Goal: Task Accomplishment & Management: Use online tool/utility

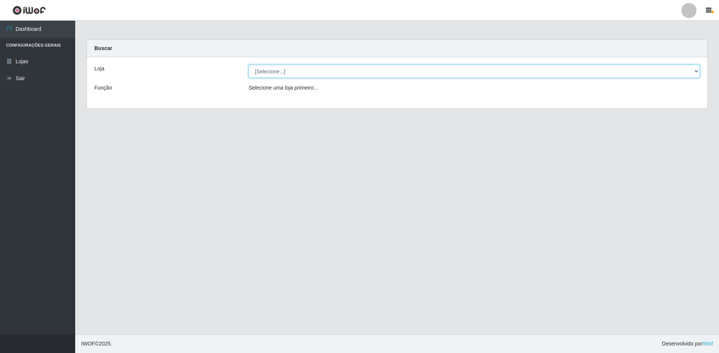
click at [291, 68] on select "[Selecione...] Extrabom - Loja 51 Gaivotas" at bounding box center [474, 71] width 451 height 13
select select "469"
click at [249, 65] on select "[Selecione...] Extrabom - Loja 51 Gaivotas" at bounding box center [474, 71] width 451 height 13
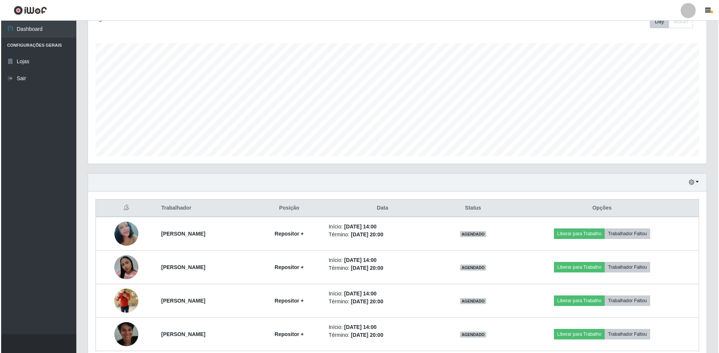
scroll to position [147, 0]
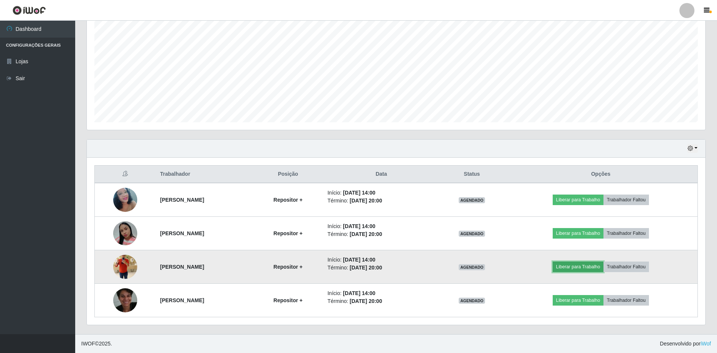
click at [592, 270] on button "Liberar para Trabalho" at bounding box center [578, 266] width 51 height 11
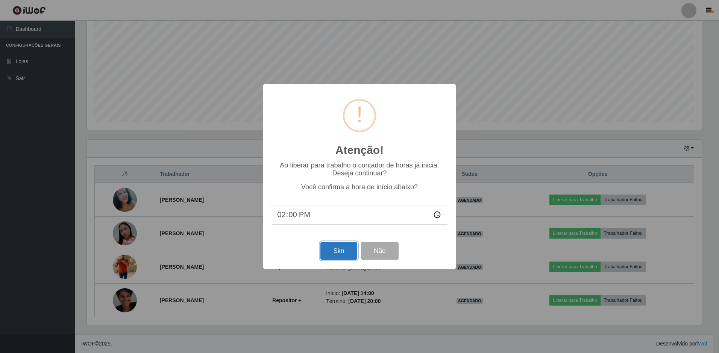
click at [334, 253] on button "Sim" at bounding box center [338, 251] width 36 height 18
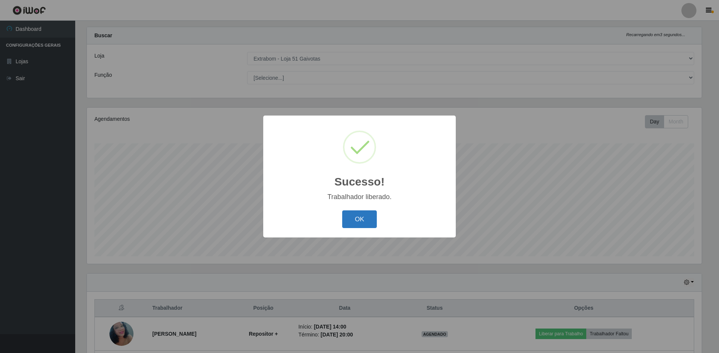
click at [371, 221] on button "OK" at bounding box center [359, 219] width 35 height 18
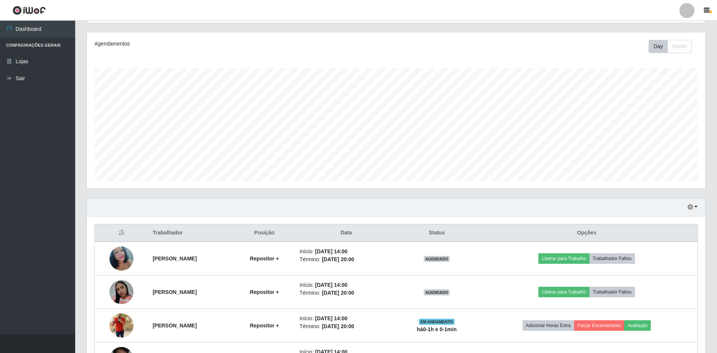
scroll to position [126, 0]
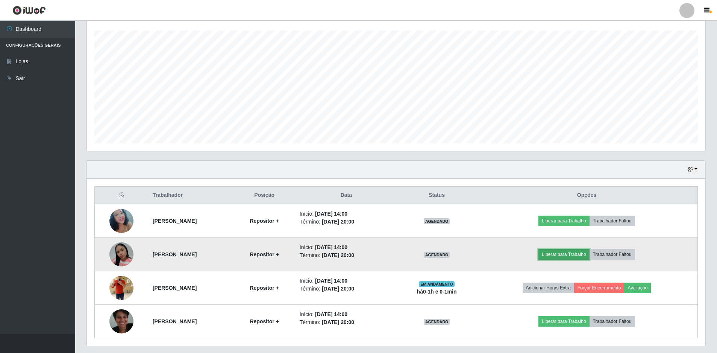
click at [580, 254] on button "Liberar para Trabalho" at bounding box center [563, 254] width 51 height 11
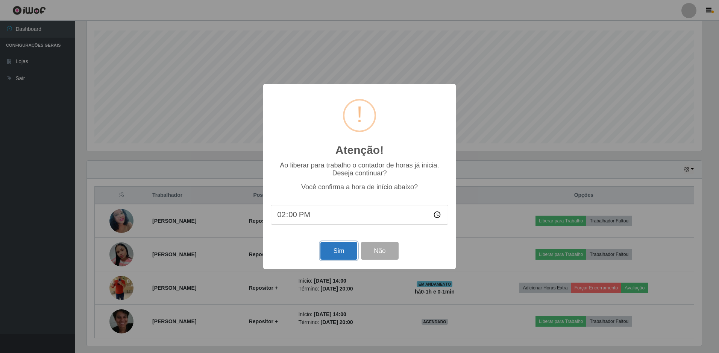
click at [345, 254] on button "Sim" at bounding box center [338, 251] width 36 height 18
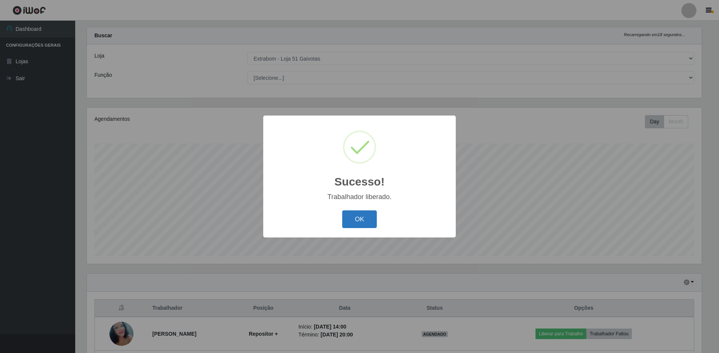
click at [358, 224] on button "OK" at bounding box center [359, 219] width 35 height 18
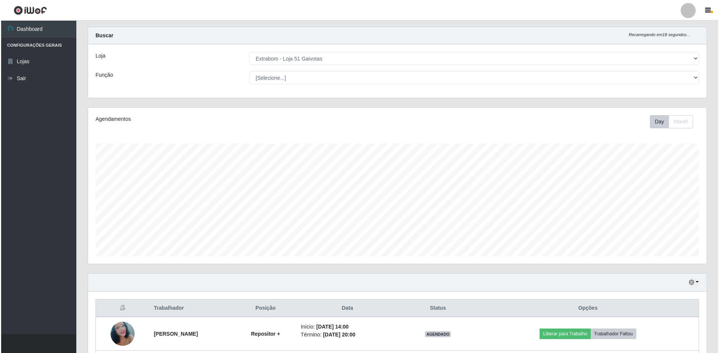
scroll to position [88, 0]
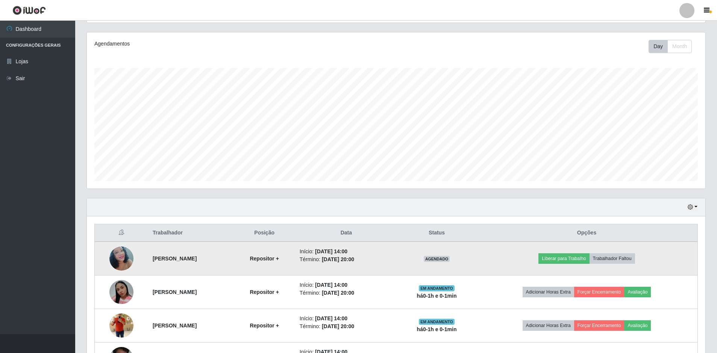
click at [118, 261] on img at bounding box center [121, 258] width 24 height 32
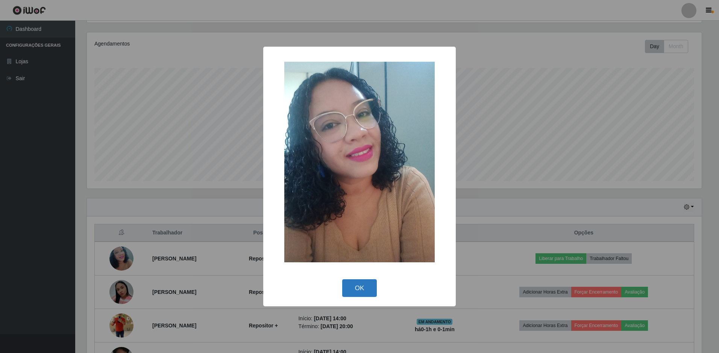
click at [352, 289] on button "OK" at bounding box center [359, 288] width 35 height 18
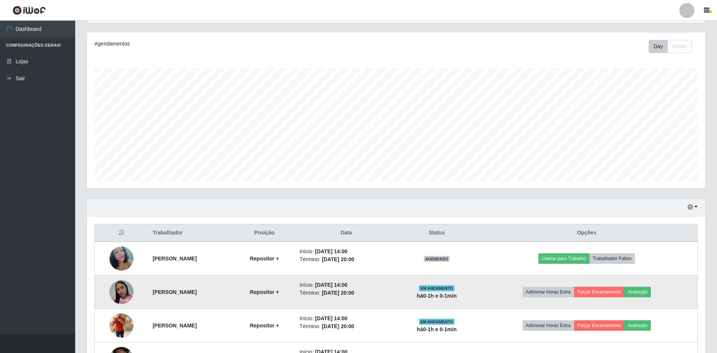
scroll to position [126, 0]
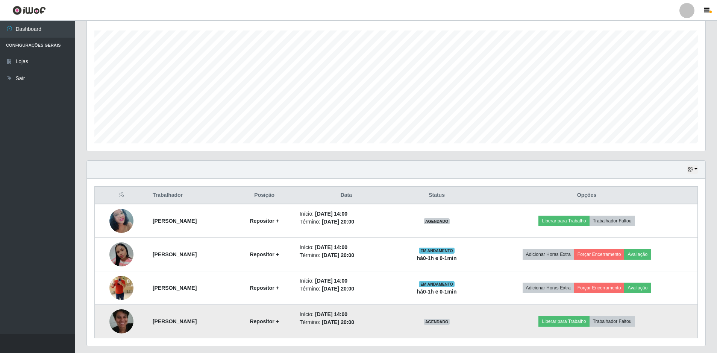
click at [122, 322] on img at bounding box center [121, 320] width 24 height 53
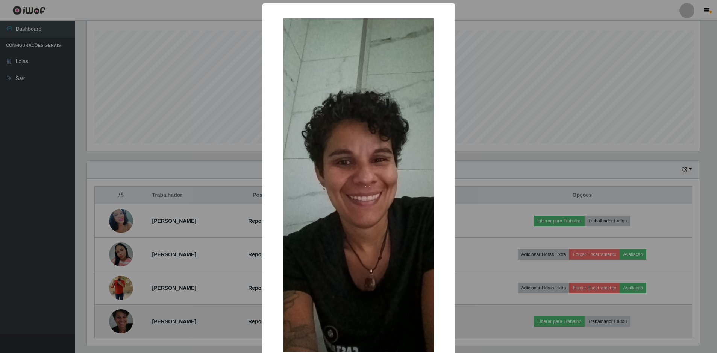
scroll to position [156, 615]
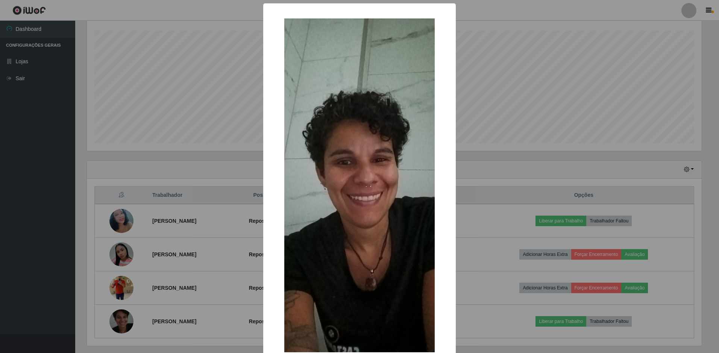
click at [168, 269] on div "× OK Cancel" at bounding box center [359, 176] width 719 height 353
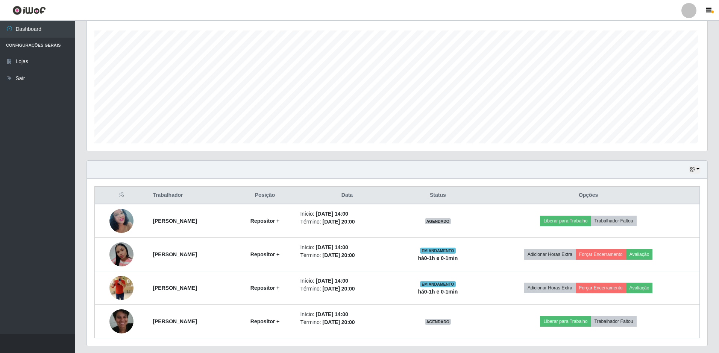
scroll to position [156, 619]
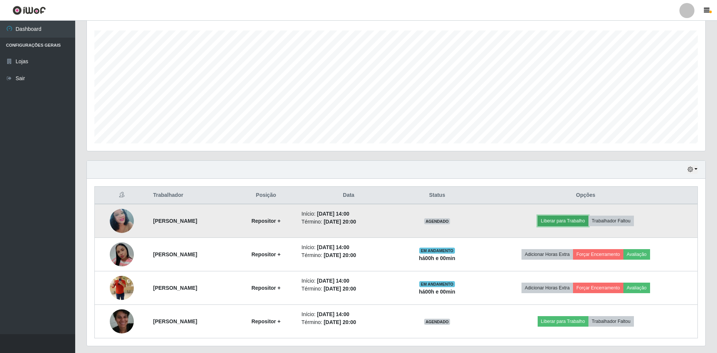
click at [569, 221] on button "Liberar para Trabalho" at bounding box center [563, 220] width 51 height 11
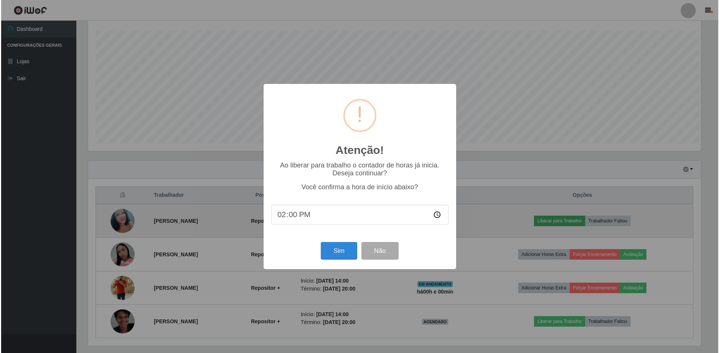
scroll to position [0, 0]
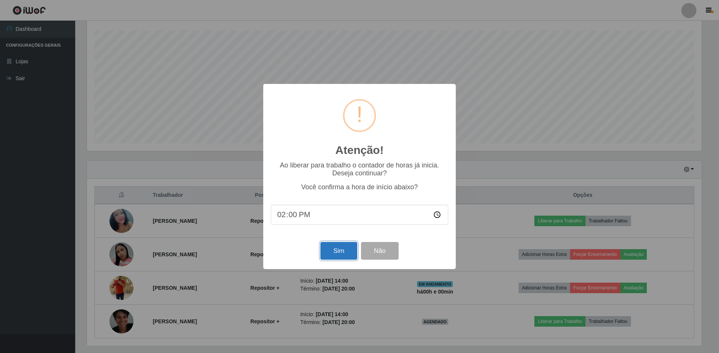
click at [324, 249] on button "Sim" at bounding box center [338, 251] width 36 height 18
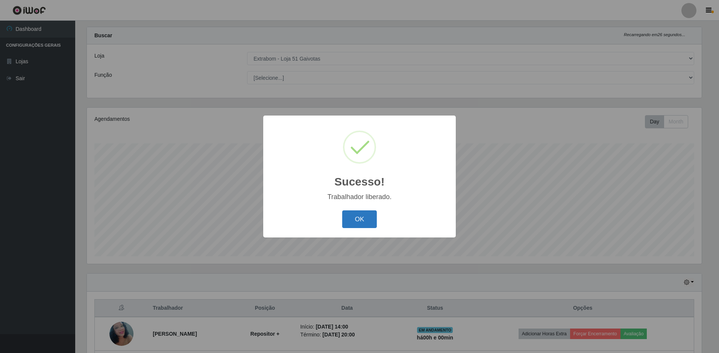
click at [351, 223] on button "OK" at bounding box center [359, 219] width 35 height 18
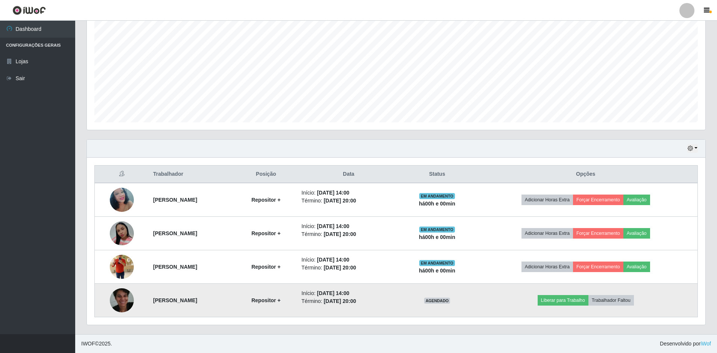
click at [122, 297] on img at bounding box center [122, 299] width 24 height 53
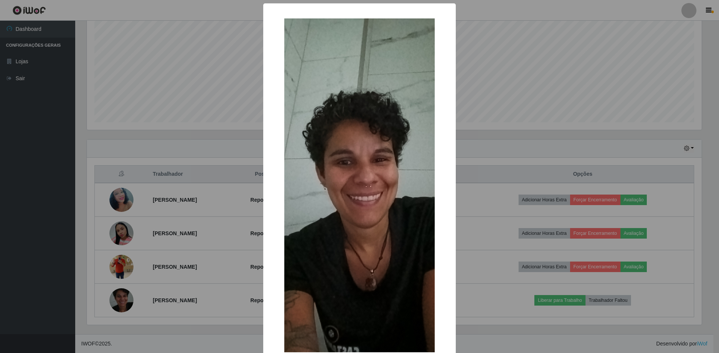
click at [129, 288] on div "× OK Cancel" at bounding box center [359, 176] width 719 height 353
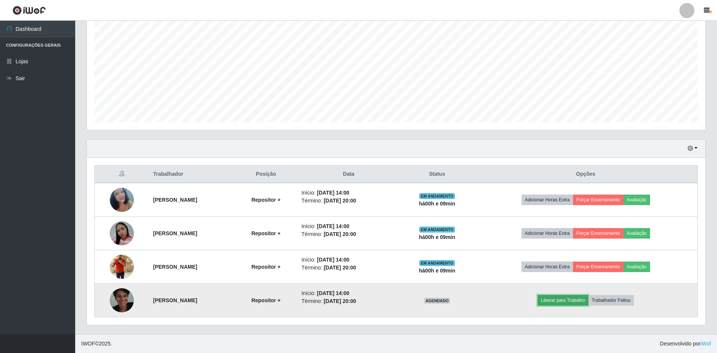
click at [564, 299] on button "Liberar para Trabalho" at bounding box center [563, 300] width 51 height 11
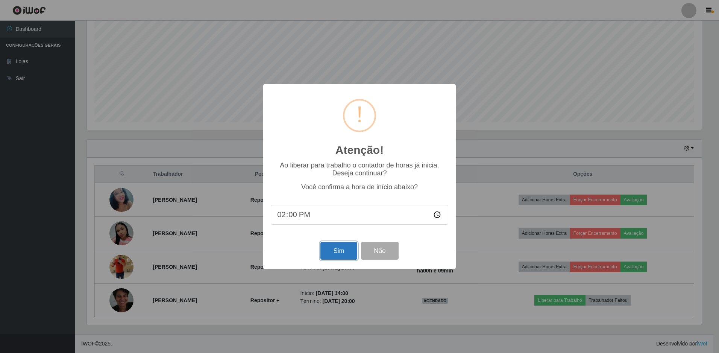
click at [338, 253] on button "Sim" at bounding box center [338, 251] width 36 height 18
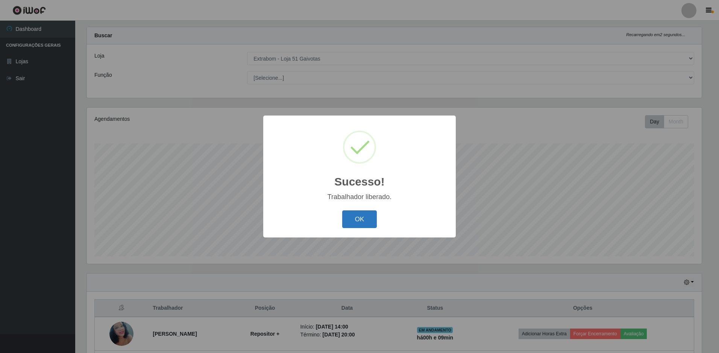
click at [357, 215] on button "OK" at bounding box center [359, 219] width 35 height 18
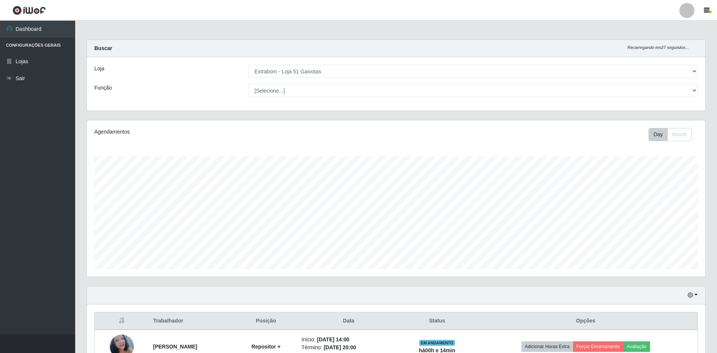
scroll to position [147, 0]
